Goal: Transaction & Acquisition: Purchase product/service

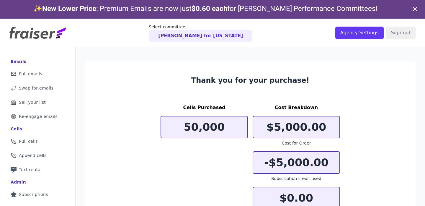
click at [205, 35] on p "Terry Virts for Texas" at bounding box center [200, 35] width 85 height 7
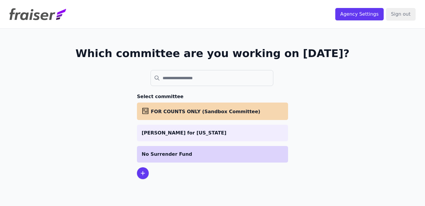
click at [162, 156] on p "No Surrender Fund" at bounding box center [213, 154] width 142 height 7
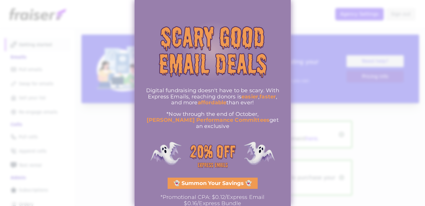
scroll to position [4, 0]
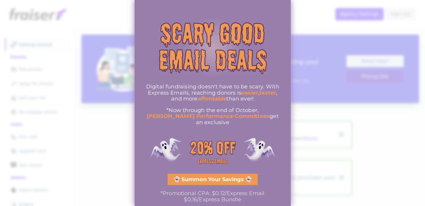
click at [109, 75] on div at bounding box center [212, 103] width 425 height 206
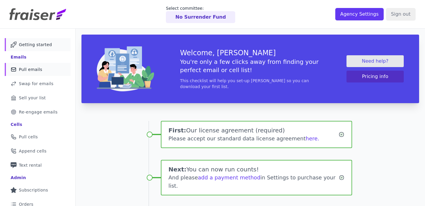
click at [44, 71] on link "Mail Icon Outline of a mail envelope Pull emails" at bounding box center [38, 69] width 66 height 13
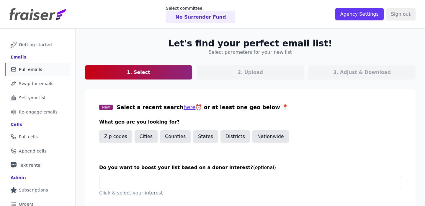
scroll to position [68, 0]
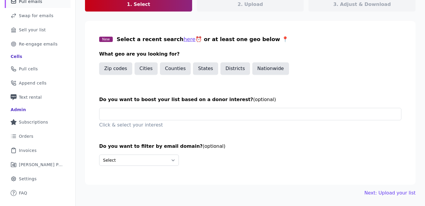
click at [157, 120] on div "Click & select your interest" at bounding box center [250, 118] width 302 height 21
click at [157, 112] on input "text" at bounding box center [252, 114] width 297 height 12
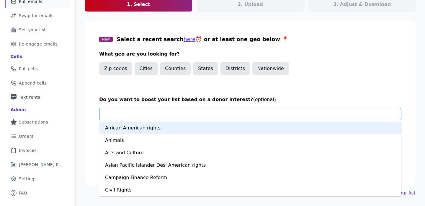
click at [157, 112] on input "text" at bounding box center [252, 114] width 297 height 12
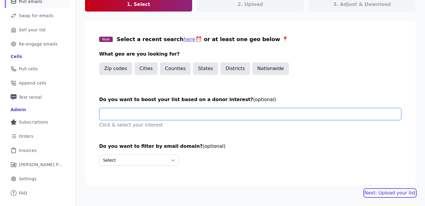
click at [388, 193] on button "Next: Upload your list" at bounding box center [390, 192] width 51 height 7
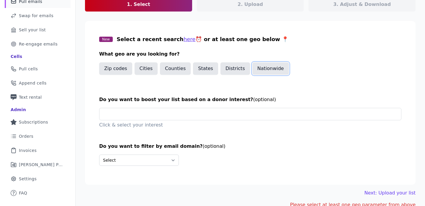
click at [280, 65] on button "Nationwide" at bounding box center [270, 68] width 37 height 12
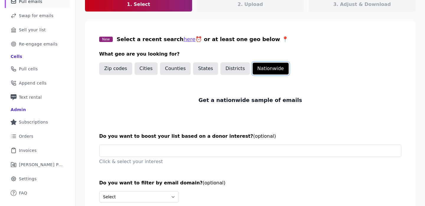
scroll to position [104, 0]
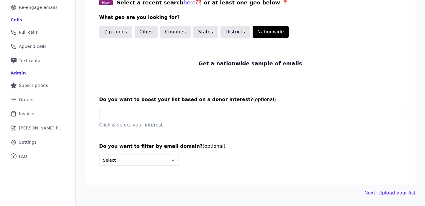
click at [392, 189] on div "Let's find your perfect email list! Select parameters for your new list 1. Sele…" at bounding box center [250, 65] width 349 height 282
click at [386, 194] on link "Next: Upload your list" at bounding box center [390, 192] width 51 height 7
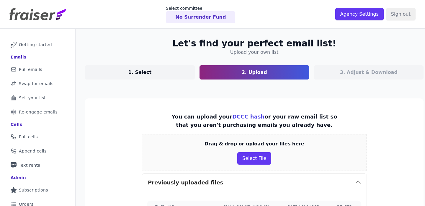
scroll to position [458, 0]
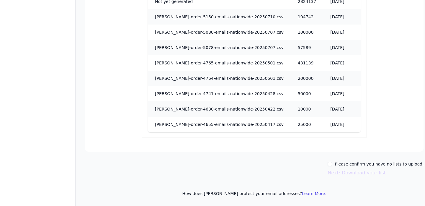
click at [353, 163] on label "Please confirm you have no lists to upload." at bounding box center [379, 164] width 89 height 6
click at [332, 163] on input "Please confirm you have no lists to upload." at bounding box center [330, 163] width 5 height 5
checkbox input "true"
click at [352, 172] on button "Next: Download your list" at bounding box center [357, 172] width 58 height 7
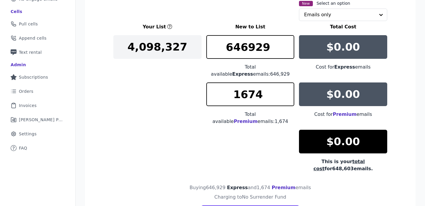
scroll to position [85, 0]
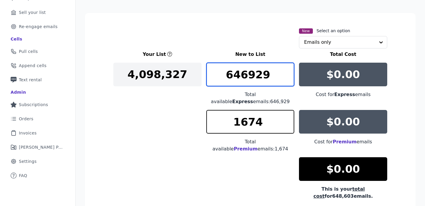
click at [254, 66] on input "646929" at bounding box center [250, 75] width 88 height 24
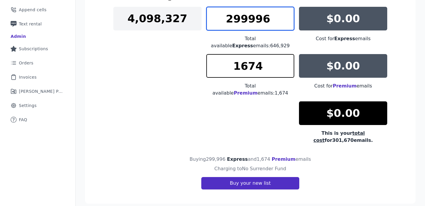
type input "299996"
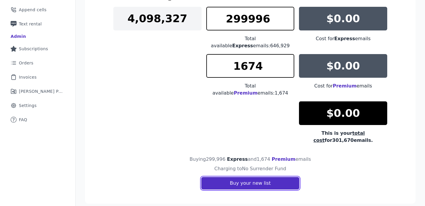
click at [256, 177] on button "Buy your new list" at bounding box center [250, 183] width 98 height 12
